Goal: Information Seeking & Learning: Learn about a topic

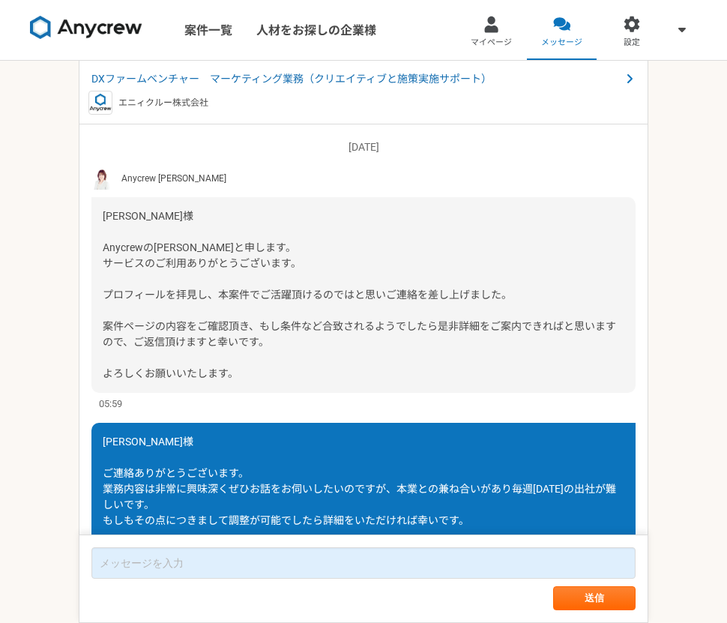
click at [120, 34] on img at bounding box center [86, 28] width 112 height 24
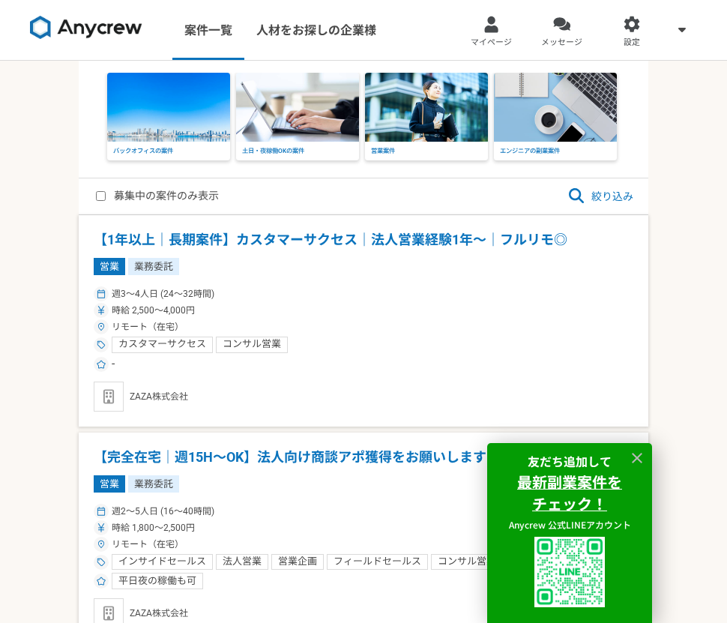
click at [598, 197] on span "絞り込み" at bounding box center [600, 196] width 66 height 18
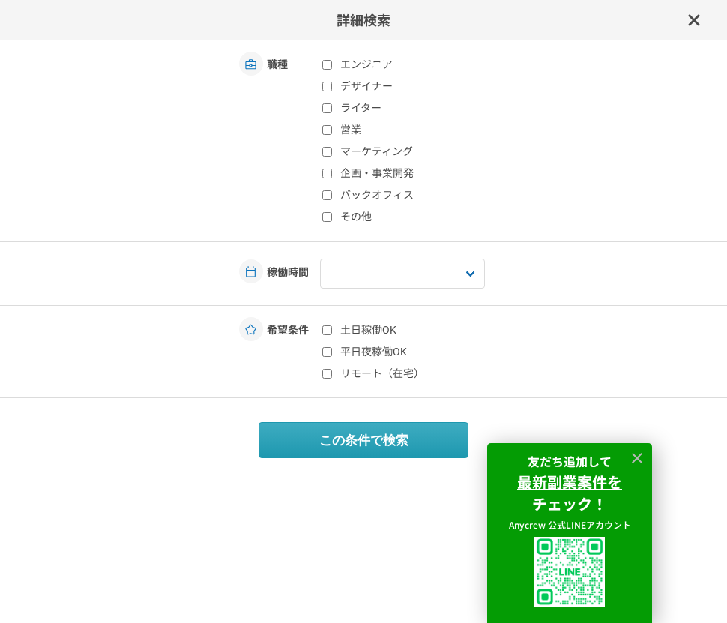
click at [330, 89] on input "デザイナー" at bounding box center [327, 87] width 10 height 10
checkbox input "true"
click at [366, 274] on select "週1人日（8時間）以下 週2人日（16時間）以下 週3人日（24時間）以下 週4人日（32時間）以下 週5人日（40時間）以下" at bounding box center [402, 274] width 165 height 30
select select "3"
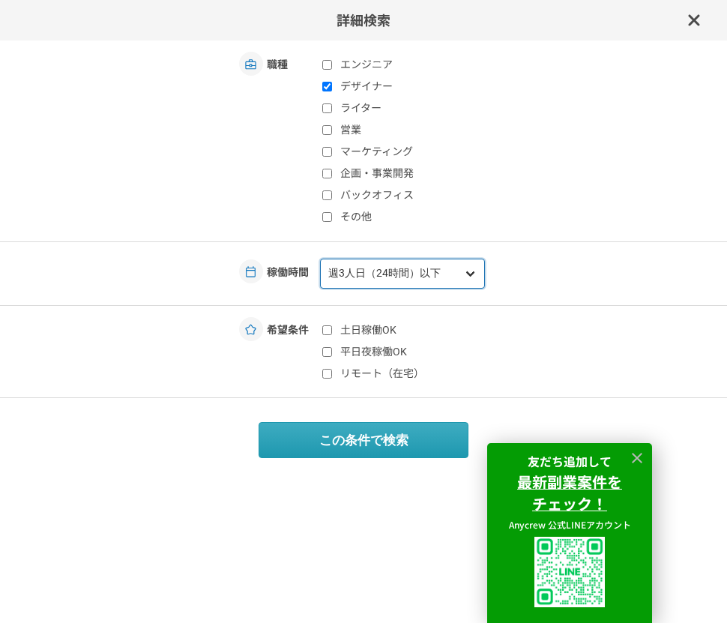
click at [320, 259] on select "週1人日（8時間）以下 週2人日（16時間）以下 週3人日（24時間）以下 週4人日（32時間）以下 週5人日（40時間）以下" at bounding box center [402, 274] width 165 height 30
click at [326, 331] on input "土日稼働OK" at bounding box center [327, 330] width 10 height 10
checkbox input "true"
click at [327, 349] on input "平日夜稼働OK" at bounding box center [327, 352] width 10 height 10
checkbox input "true"
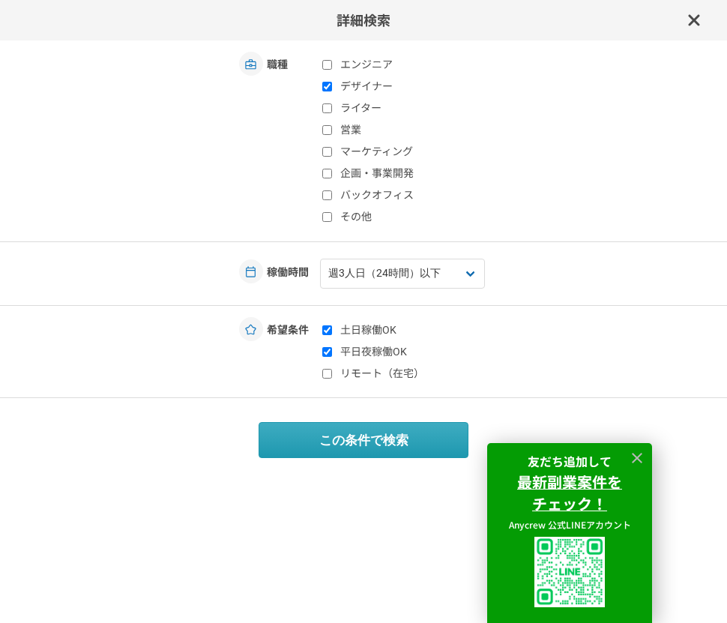
click at [332, 372] on input "リモート（在宅）" at bounding box center [327, 374] width 10 height 10
checkbox input "true"
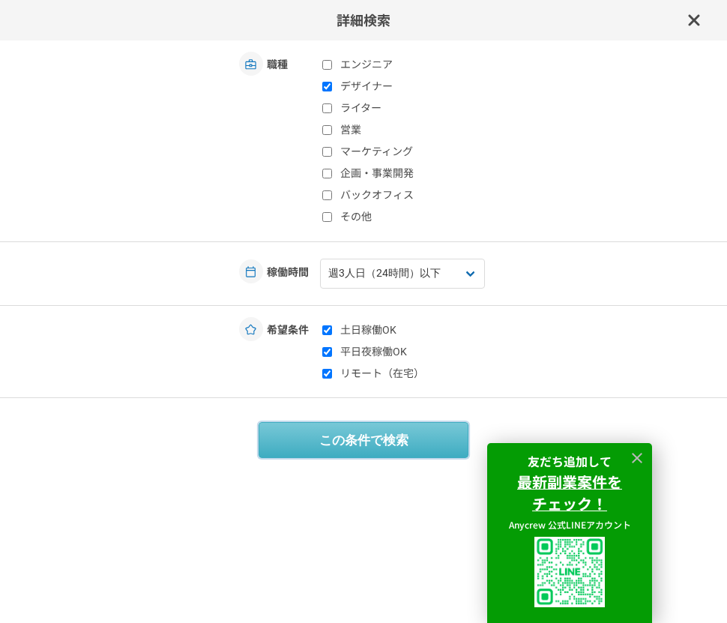
click at [325, 444] on button "この条件で検索" at bounding box center [364, 440] width 210 height 36
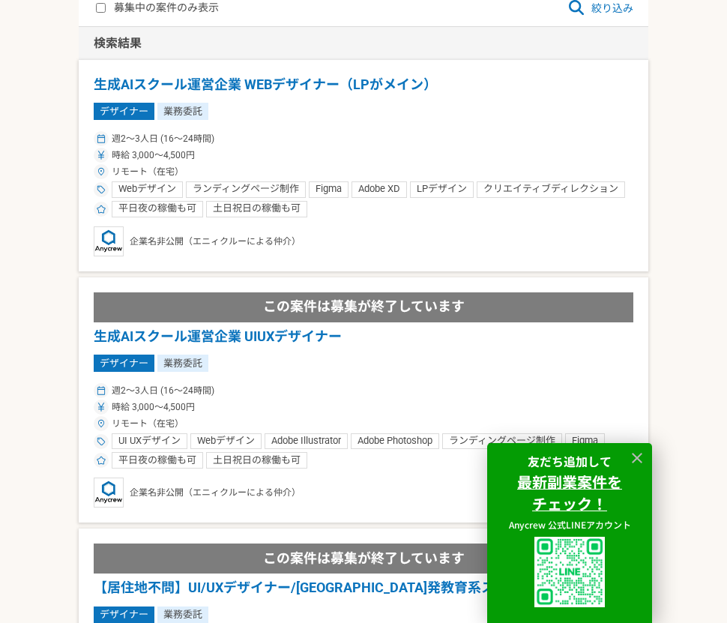
scroll to position [163, 0]
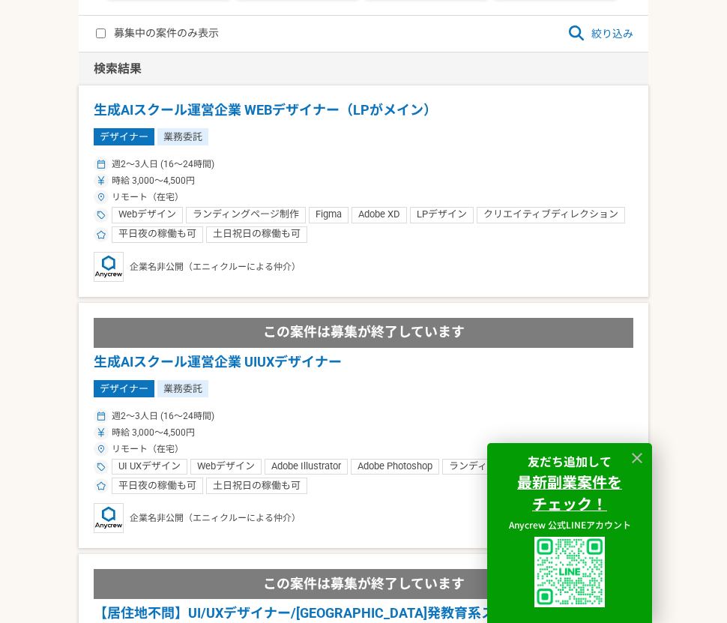
click at [270, 165] on div "週2〜3人日 (16〜24時間)" at bounding box center [364, 163] width 540 height 13
